Goal: Find specific page/section: Find specific page/section

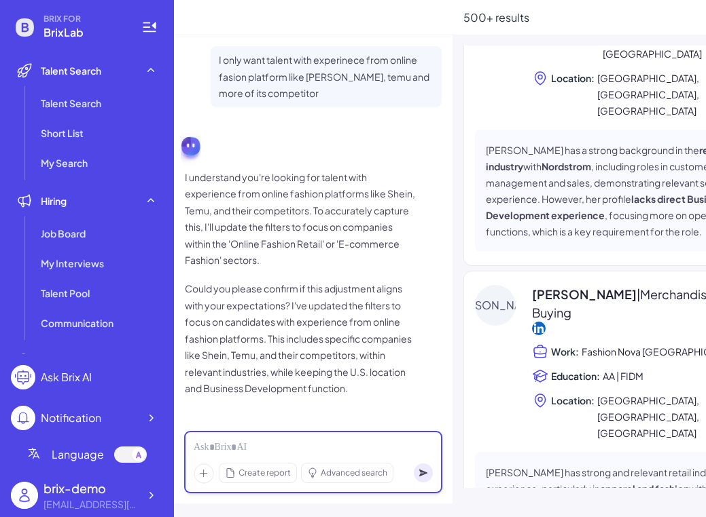
scroll to position [1955, 0]
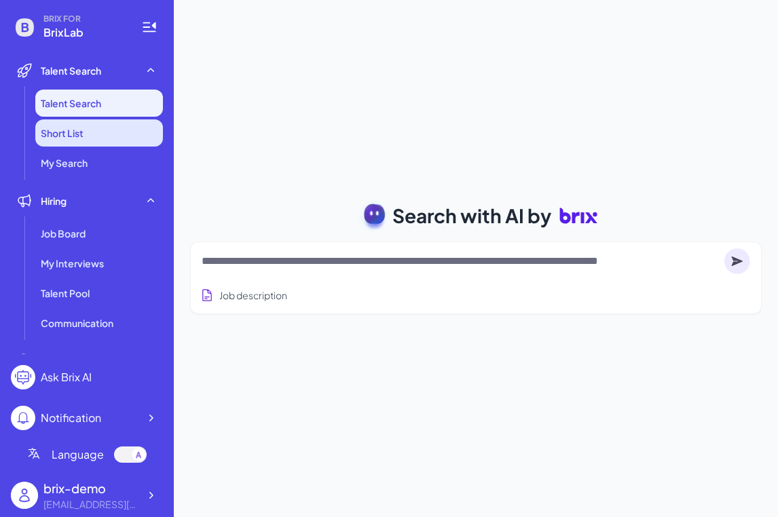
click at [73, 138] on span "Short List" at bounding box center [62, 133] width 43 height 14
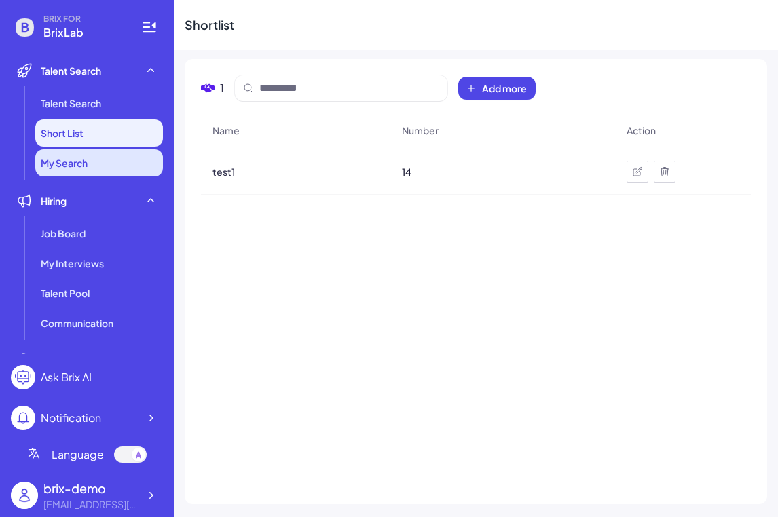
click at [90, 170] on li "My Search" at bounding box center [99, 162] width 128 height 27
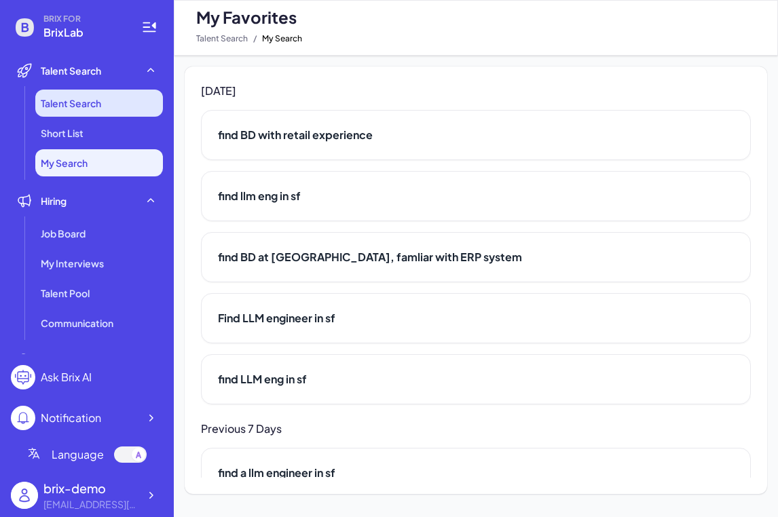
click at [108, 116] on li "Talent Search" at bounding box center [99, 103] width 128 height 27
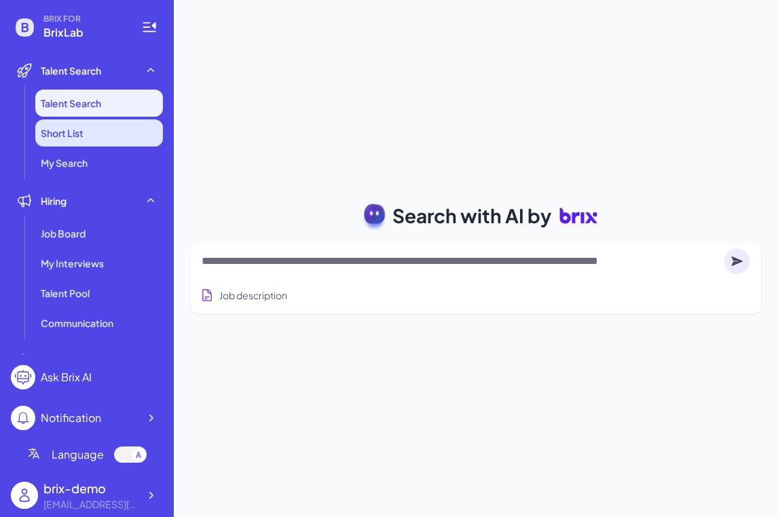
click at [109, 122] on li "Short List" at bounding box center [99, 133] width 128 height 27
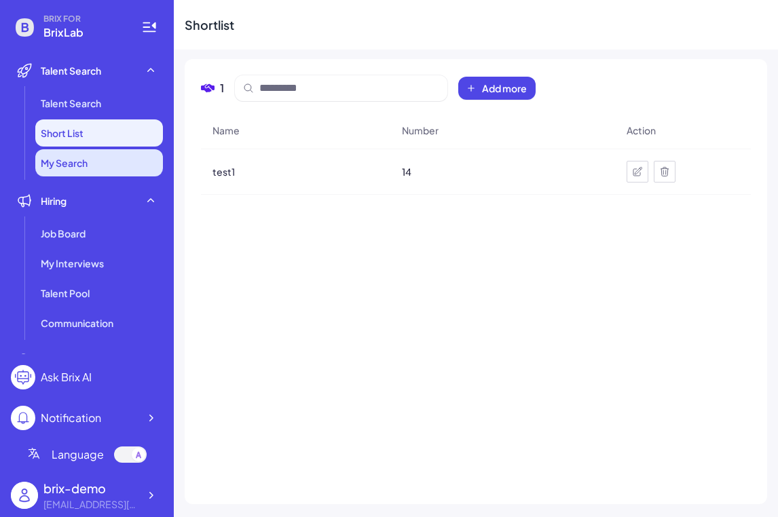
click at [115, 153] on li "My Search" at bounding box center [99, 162] width 128 height 27
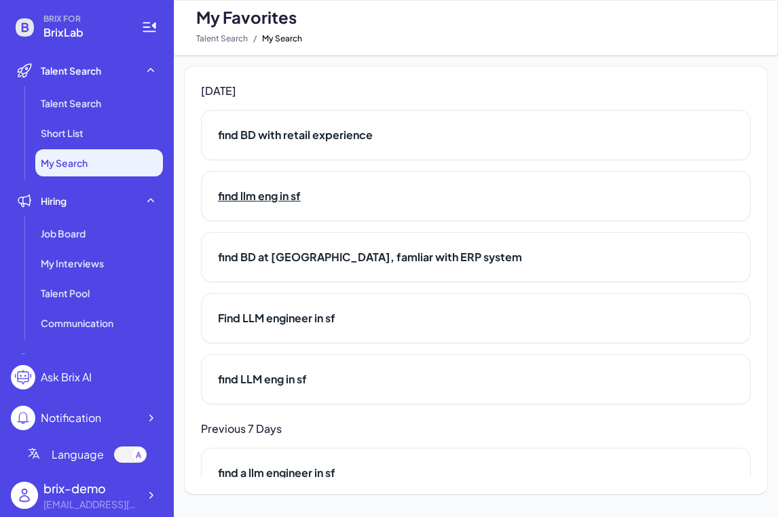
click at [274, 202] on h2 "find llm eng in sf" at bounding box center [476, 196] width 516 height 16
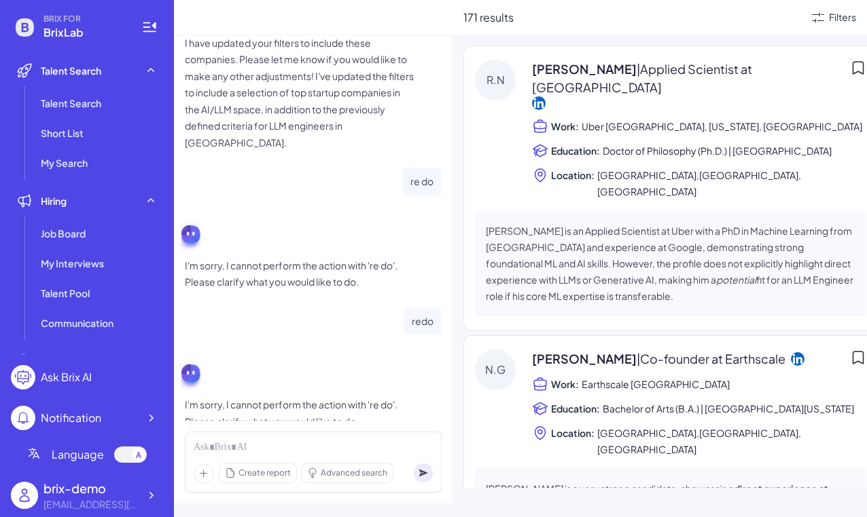
click at [555, 69] on span "[PERSON_NAME] | Applied Scientist at [GEOGRAPHIC_DATA]" at bounding box center [688, 78] width 312 height 37
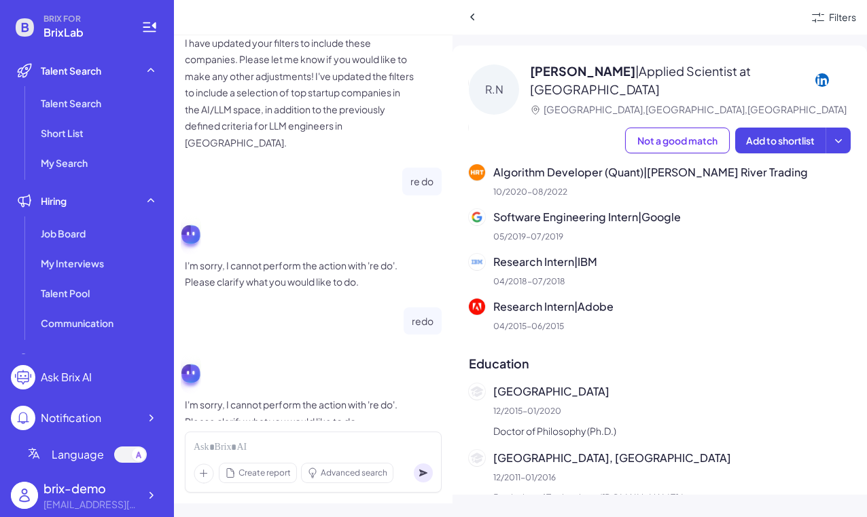
scroll to position [456, 0]
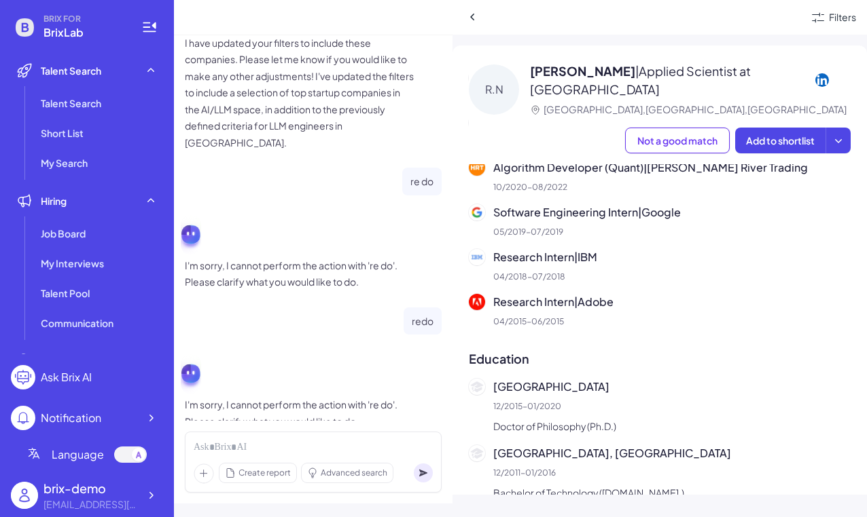
click at [705, 69] on div "[PERSON_NAME] | Applied Scientist at [GEOGRAPHIC_DATA]" at bounding box center [690, 80] width 321 height 37
click at [705, 80] on icon at bounding box center [822, 80] width 14 height 14
